Goal: Find specific page/section: Find specific page/section

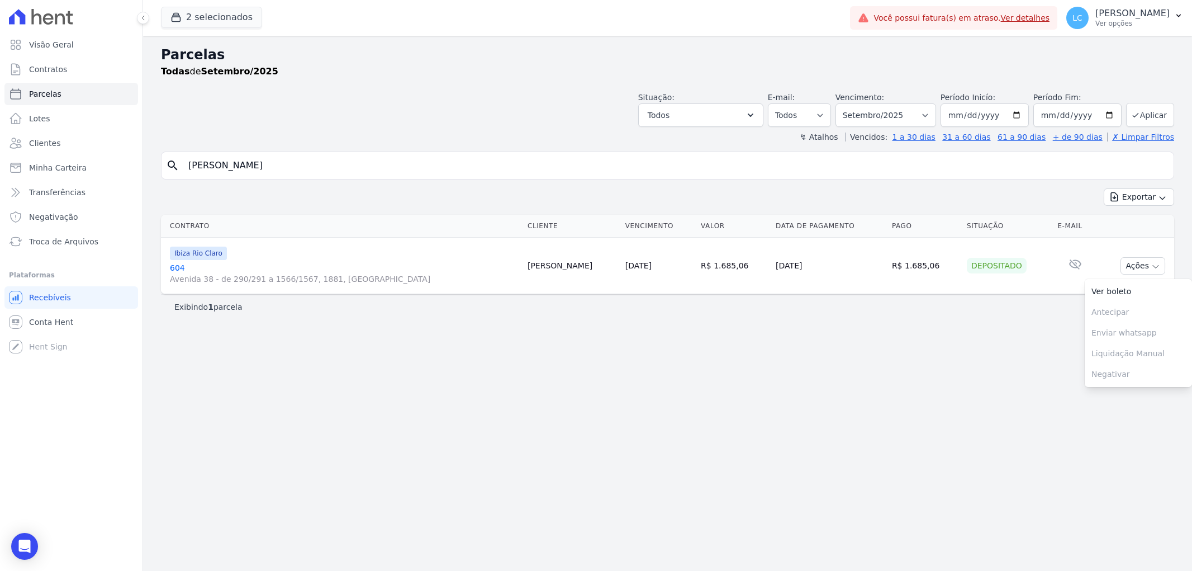
select select
click at [205, 17] on button "2 selecionados" at bounding box center [211, 17] width 101 height 21
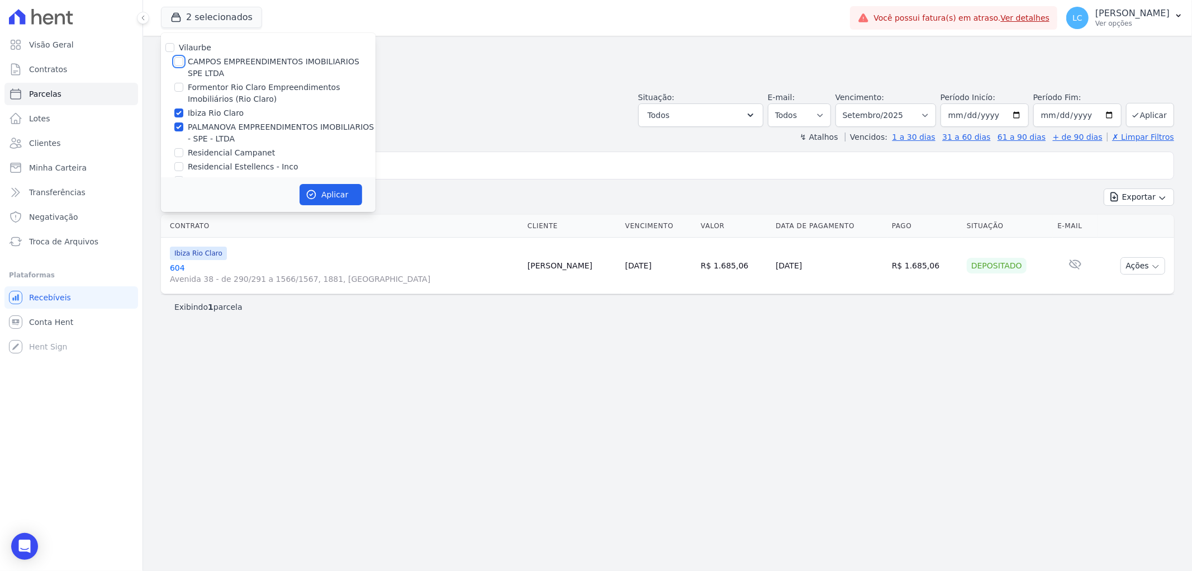
click at [179, 59] on input "CAMPOS EMPREENDIMENTOS IMOBILIARIOS SPE LTDA" at bounding box center [178, 61] width 9 height 9
checkbox input "true"
drag, startPoint x: 176, startPoint y: 111, endPoint x: 179, endPoint y: 125, distance: 14.3
click at [178, 110] on input "Ibiza Rio Claro" at bounding box center [178, 112] width 9 height 9
checkbox input "false"
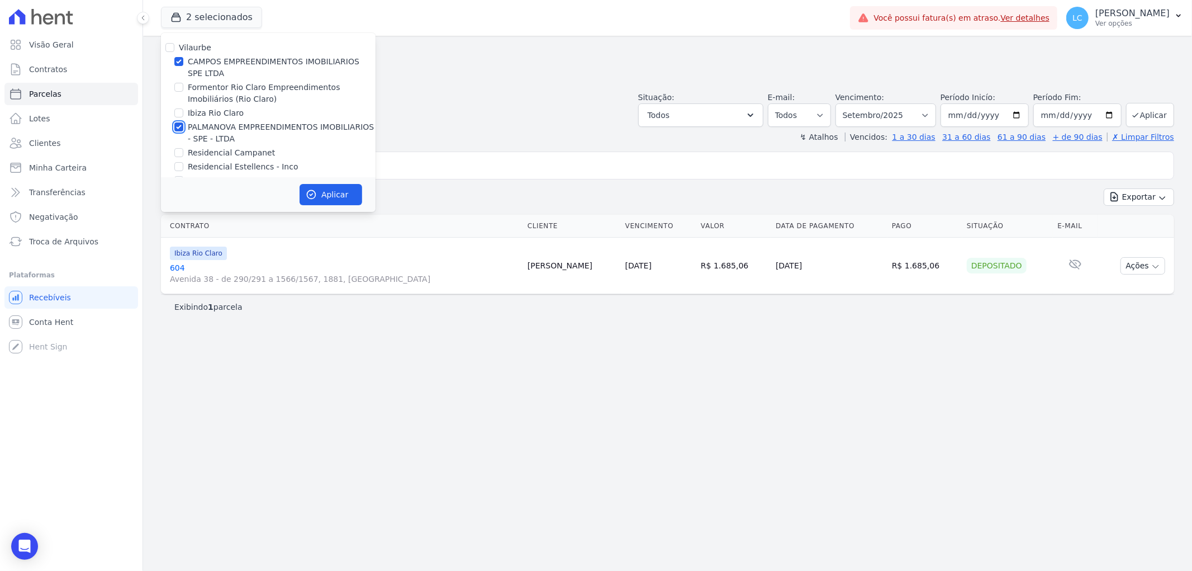
drag, startPoint x: 179, startPoint y: 130, endPoint x: 187, endPoint y: 130, distance: 8.4
click at [179, 130] on input "PALMANOVA EMPREENDIMENTOS IMOBILIARIOS - SPE - LTDA" at bounding box center [178, 126] width 9 height 9
checkbox input "false"
click at [350, 198] on button "Aplicar" at bounding box center [331, 194] width 63 height 21
select select
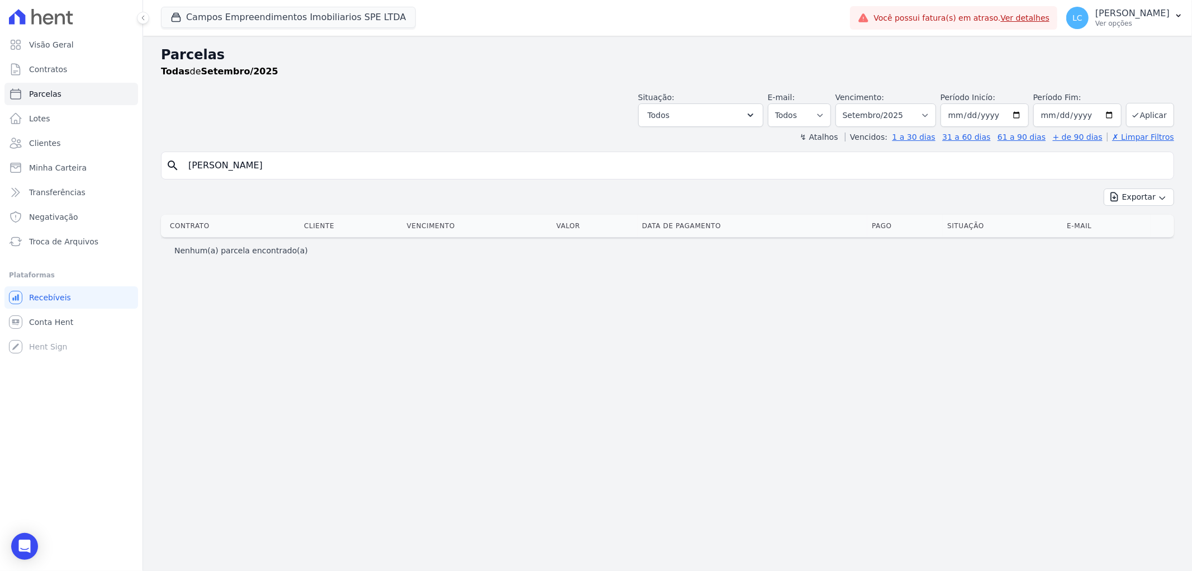
click at [415, 165] on input "[PERSON_NAME]" at bounding box center [676, 165] width 988 height 22
click at [416, 166] on input "[PERSON_NAME]" at bounding box center [676, 165] width 988 height 22
paste input "[PERSON_NAME]"
type input "[PERSON_NAME]"
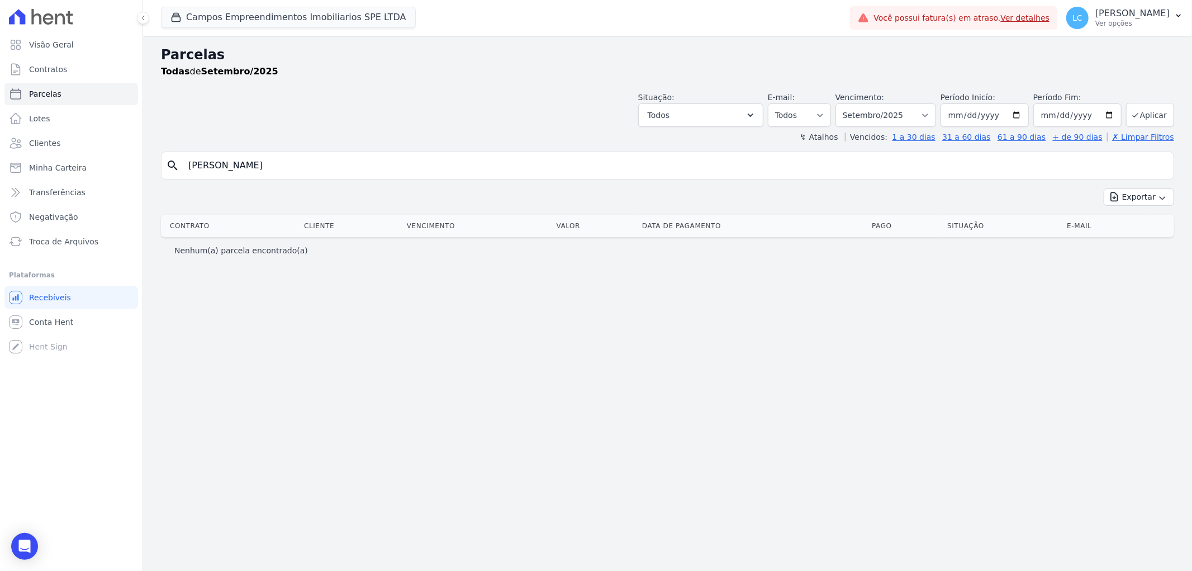
select select
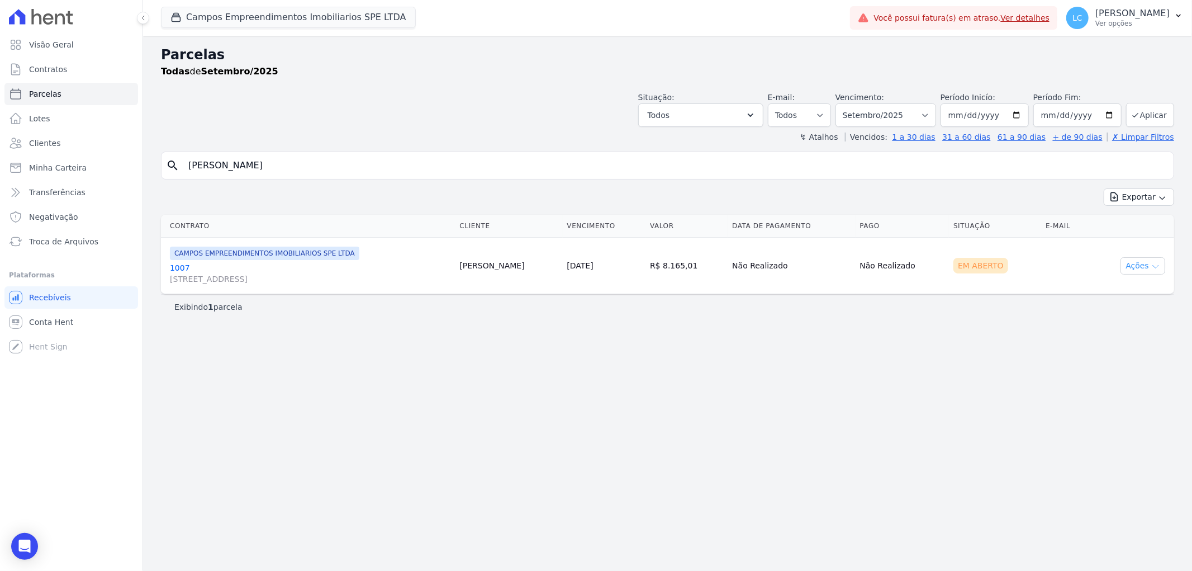
click at [1132, 270] on button "Ações" at bounding box center [1143, 265] width 45 height 17
click at [1121, 292] on link "Ver boleto" at bounding box center [1138, 291] width 107 height 21
